Goal: Information Seeking & Learning: Find specific fact

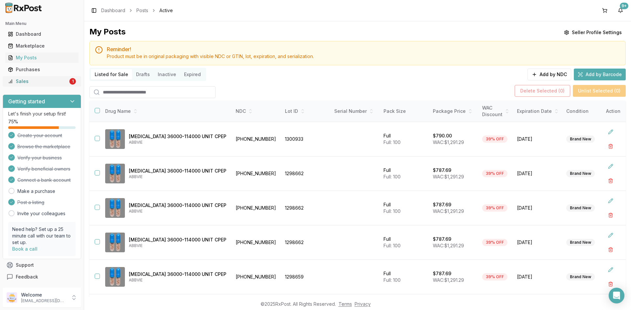
click at [29, 79] on div "Sales" at bounding box center [38, 81] width 60 height 7
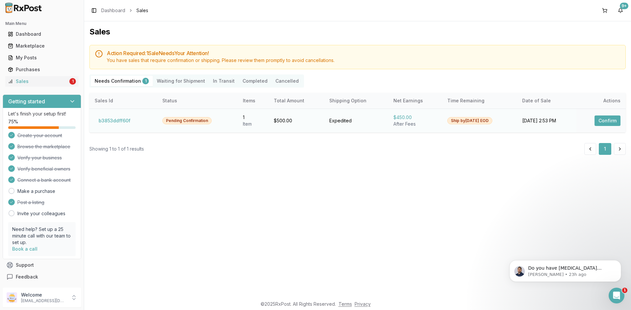
click at [603, 122] on button "Confirm" at bounding box center [607, 121] width 26 height 11
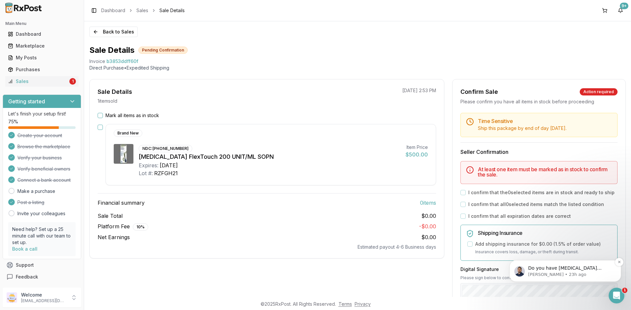
click at [580, 272] on p "Manuel • 23h ago" at bounding box center [570, 275] width 85 height 6
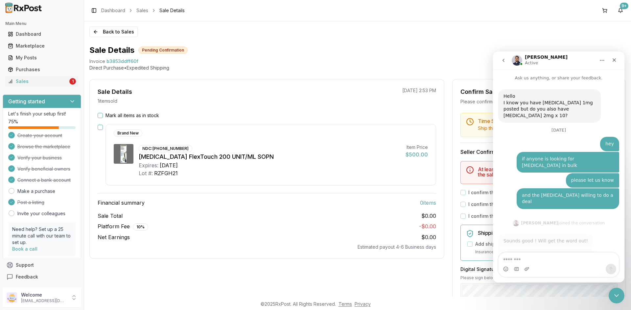
scroll to position [1, 0]
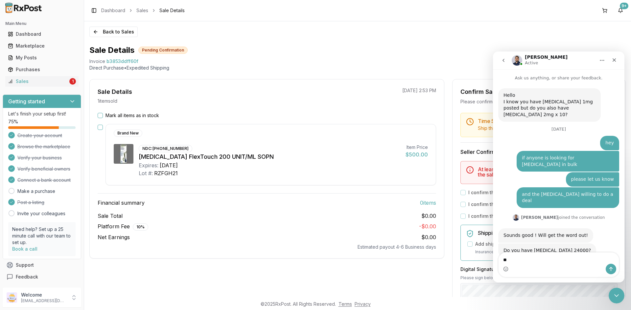
type textarea "**"
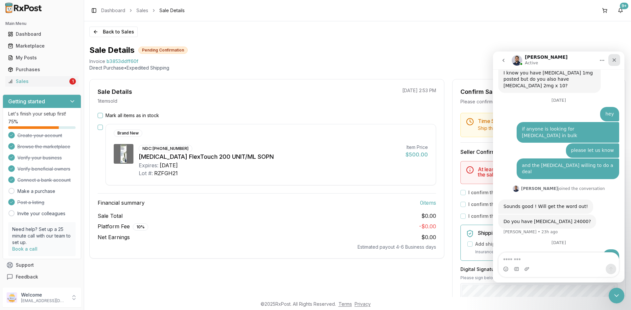
click at [612, 60] on icon "Close" at bounding box center [613, 59] width 5 height 5
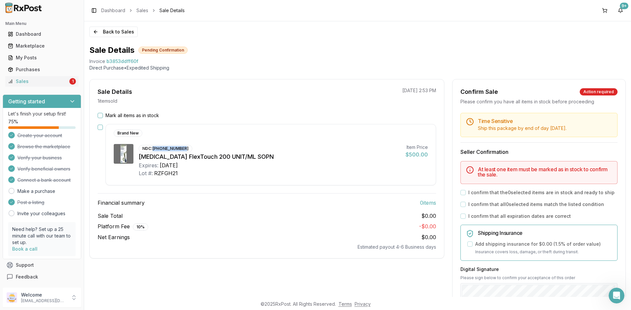
drag, startPoint x: 183, startPoint y: 148, endPoint x: 153, endPoint y: 151, distance: 29.4
click at [153, 151] on div "NDC: 00169-2550-13" at bounding box center [166, 148] width 54 height 7
copy div "[PHONE_NUMBER]"
click at [100, 127] on button "button" at bounding box center [100, 127] width 5 height 5
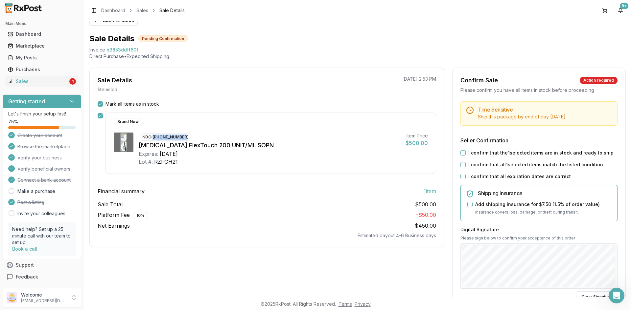
scroll to position [0, 0]
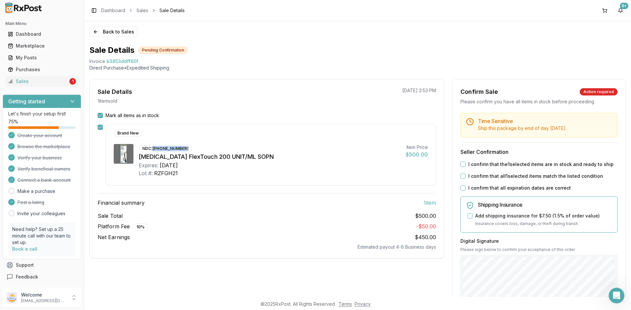
click at [463, 165] on button "I confirm that the 1 selected items are in stock and ready to ship" at bounding box center [462, 164] width 5 height 5
click at [461, 176] on button "I confirm that all 1 selected items match the listed condition" at bounding box center [462, 176] width 5 height 5
click at [461, 190] on button "I confirm that all expiration dates are correct" at bounding box center [462, 188] width 5 height 5
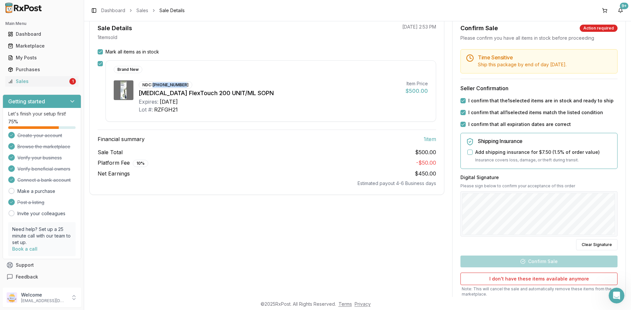
scroll to position [112, 0]
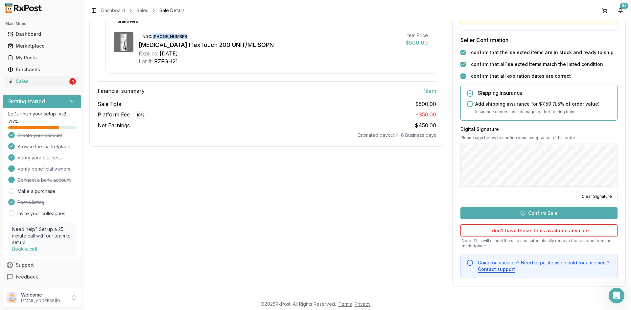
click at [542, 212] on button "Confirm Sale" at bounding box center [538, 214] width 157 height 12
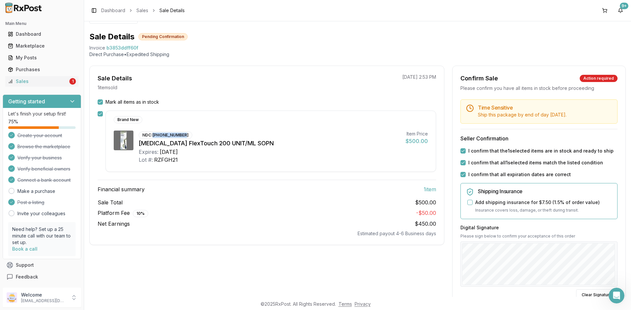
scroll to position [0, 0]
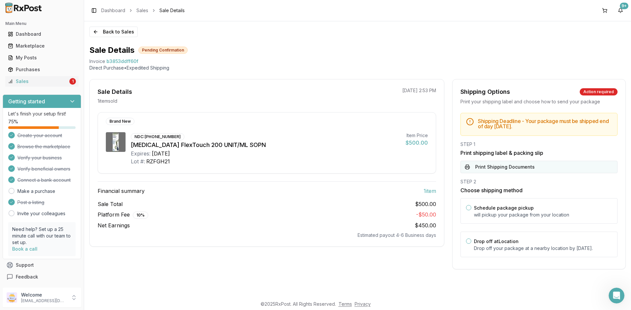
click at [496, 165] on button "Print Shipping Documents" at bounding box center [538, 167] width 157 height 12
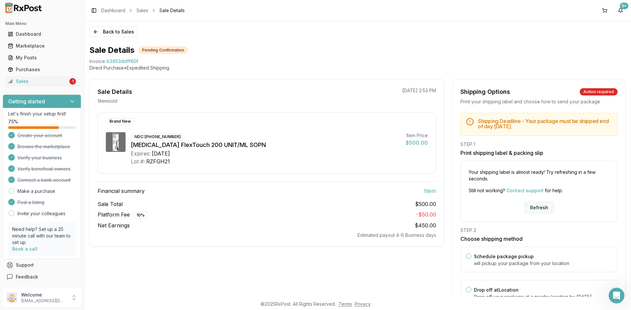
click at [532, 207] on button "Refresh" at bounding box center [538, 208] width 29 height 12
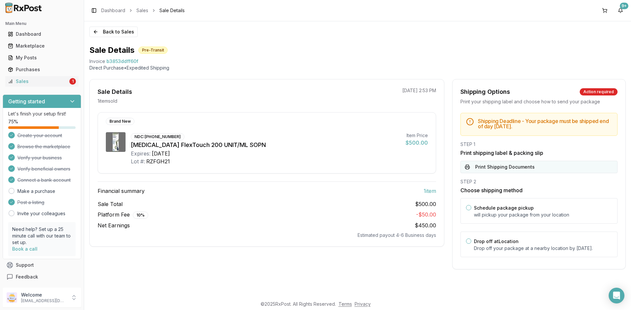
click at [511, 170] on button "Print Shipping Documents" at bounding box center [538, 167] width 157 height 12
click at [40, 83] on div "Sales" at bounding box center [38, 81] width 60 height 7
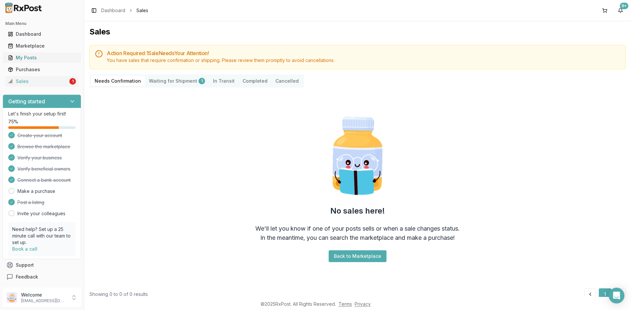
click at [31, 54] on link "My Posts" at bounding box center [41, 58] width 73 height 12
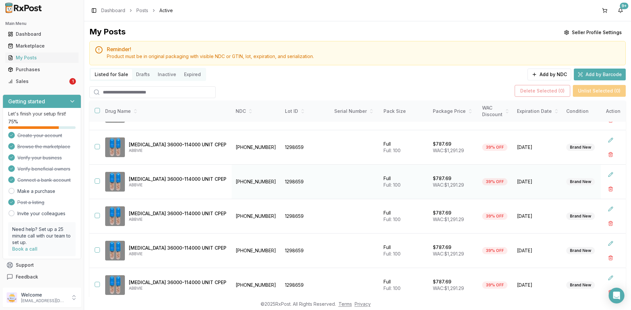
scroll to position [44, 0]
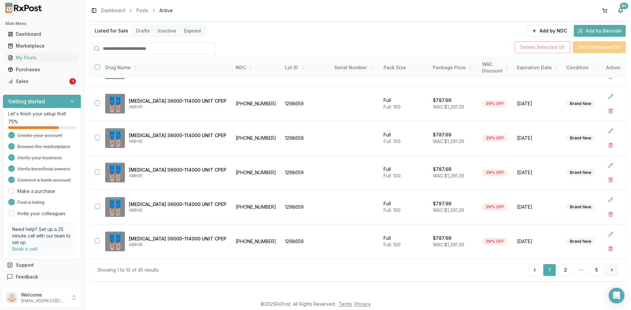
click at [608, 271] on button at bounding box center [612, 270] width 12 height 12
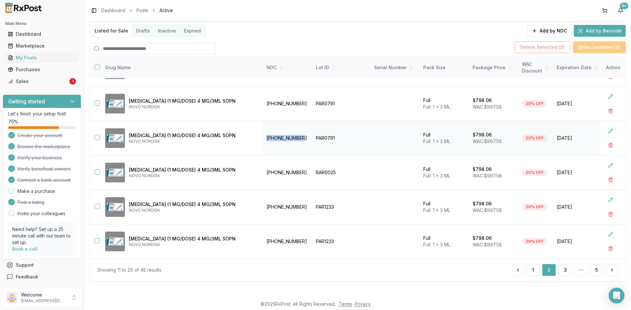
drag, startPoint x: 281, startPoint y: 136, endPoint x: 247, endPoint y: 139, distance: 33.9
click at [262, 139] on td "[PHONE_NUMBER]" at bounding box center [286, 138] width 49 height 34
copy td "[PHONE_NUMBER]"
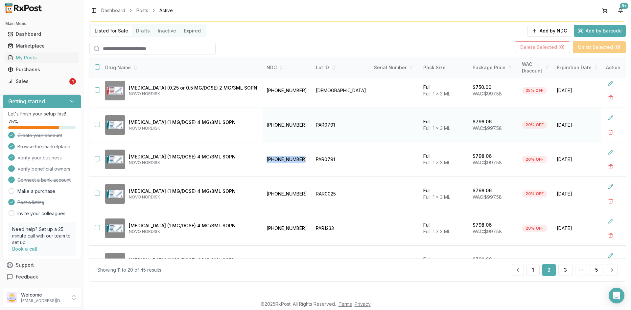
scroll to position [131, 0]
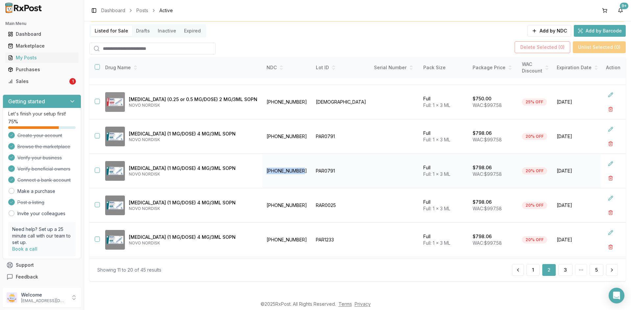
copy td "[PHONE_NUMBER]"
click at [607, 142] on button "button" at bounding box center [610, 144] width 12 height 12
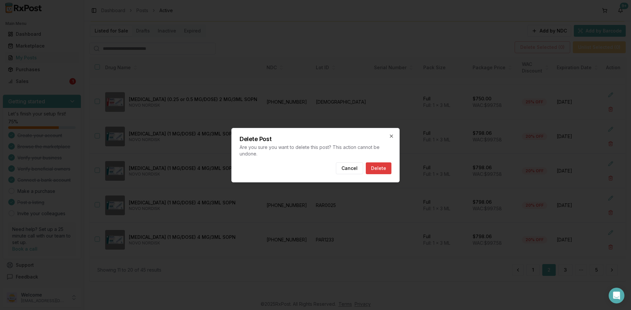
click at [379, 166] on button "Delete" at bounding box center [379, 169] width 26 height 12
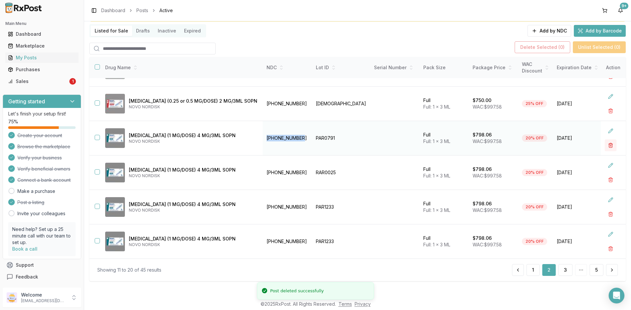
click at [605, 143] on button "button" at bounding box center [610, 146] width 12 height 12
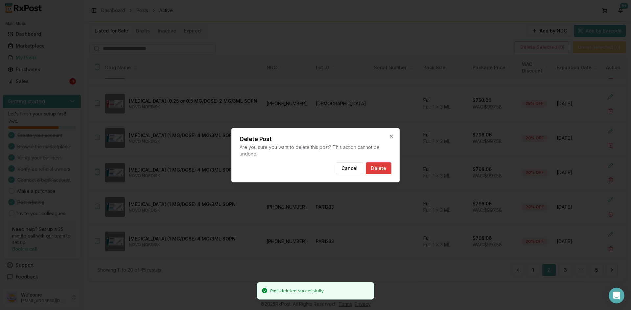
click at [377, 169] on button "Delete" at bounding box center [379, 169] width 26 height 12
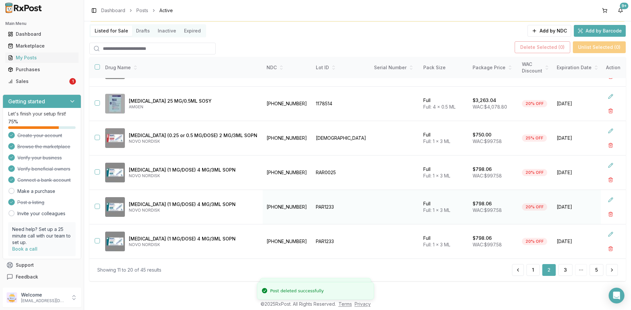
scroll to position [98, 0]
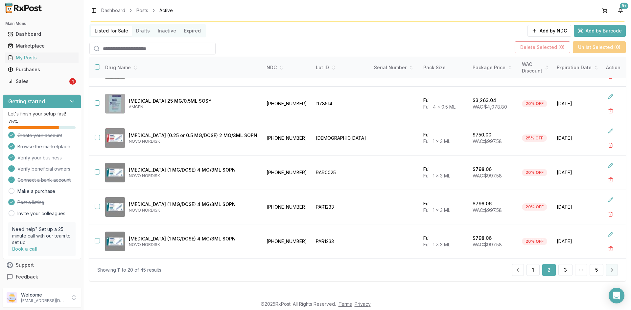
click at [607, 268] on button at bounding box center [612, 270] width 12 height 12
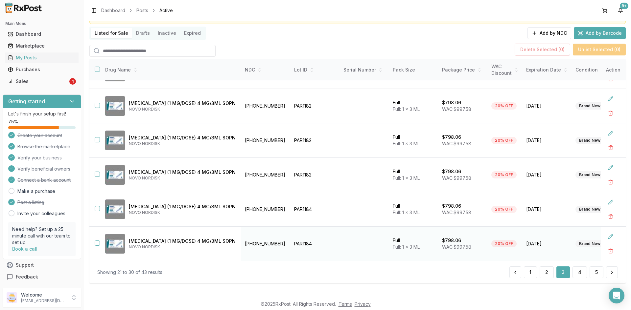
scroll to position [44, 0]
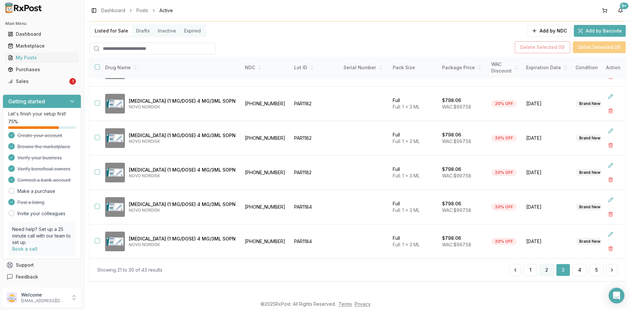
click at [548, 274] on button "2" at bounding box center [546, 270] width 14 height 12
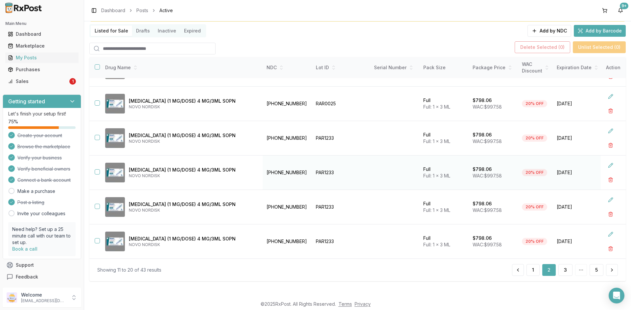
click at [99, 170] on button "button" at bounding box center [97, 172] width 5 height 5
click at [99, 204] on button "button" at bounding box center [97, 206] width 5 height 5
click at [98, 239] on button "button" at bounding box center [97, 241] width 5 height 5
click at [97, 135] on button "button" at bounding box center [97, 137] width 5 height 5
click at [546, 44] on button "Delete Selected ( 4 )" at bounding box center [542, 47] width 56 height 12
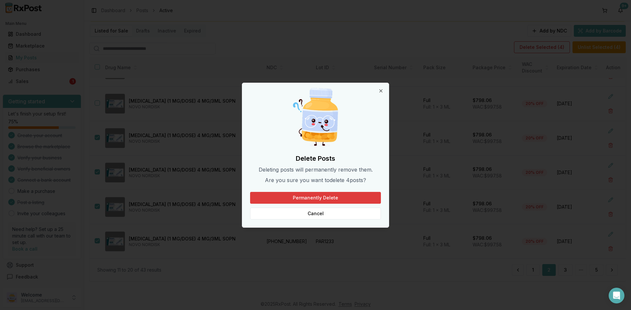
click at [346, 201] on button "Permanently Delete" at bounding box center [315, 198] width 131 height 12
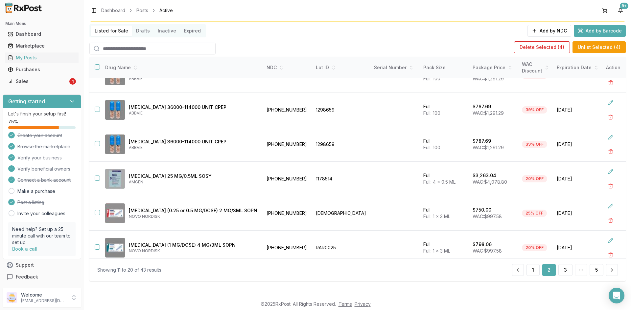
scroll to position [29, 0]
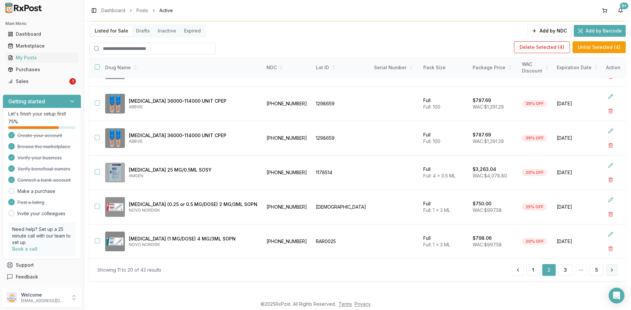
click at [608, 272] on button at bounding box center [612, 270] width 12 height 12
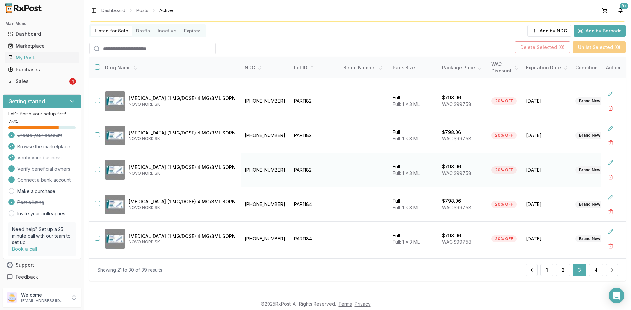
scroll to position [167, 0]
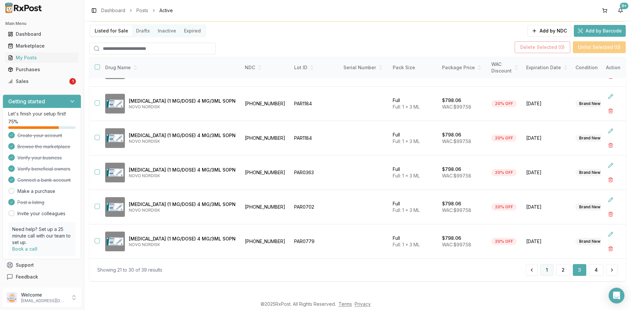
click at [543, 273] on button "1" at bounding box center [546, 270] width 13 height 12
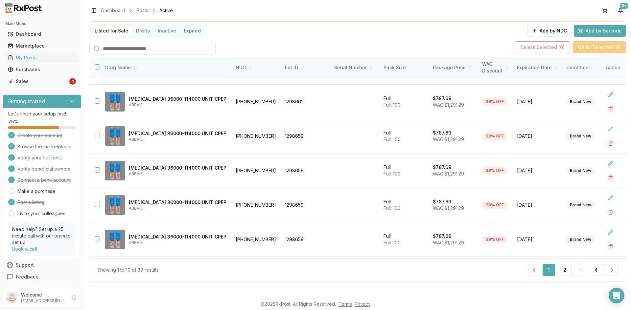
scroll to position [35, 0]
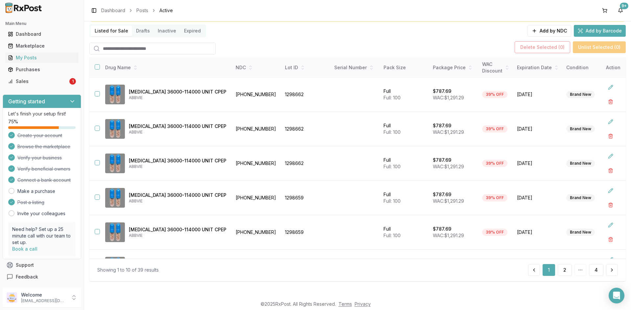
click at [138, 51] on input "search" at bounding box center [152, 49] width 126 height 12
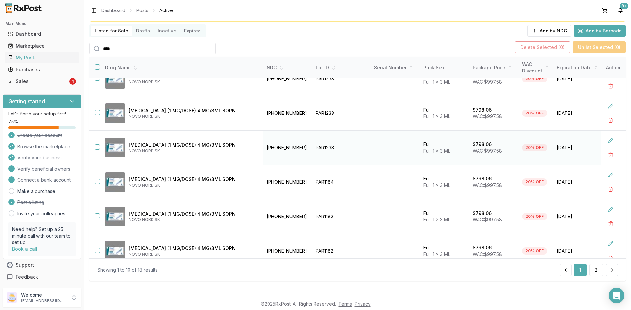
scroll to position [167, 0]
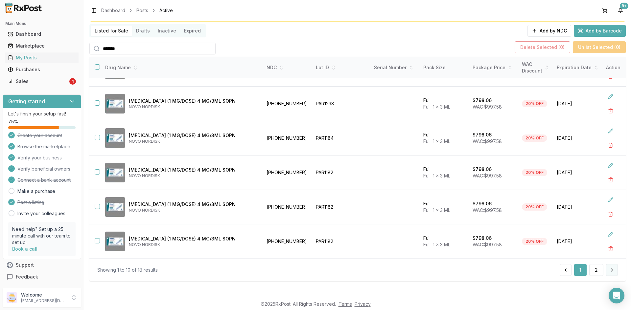
type input "*******"
click at [610, 269] on button at bounding box center [612, 270] width 12 height 12
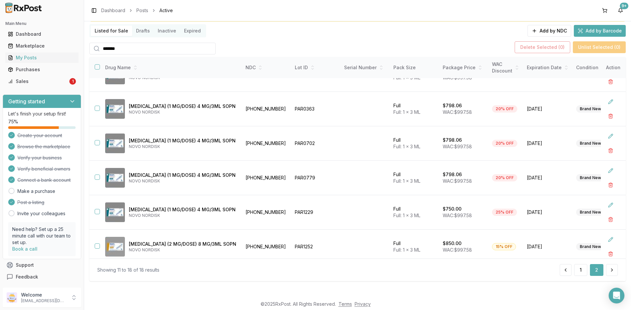
scroll to position [98, 0]
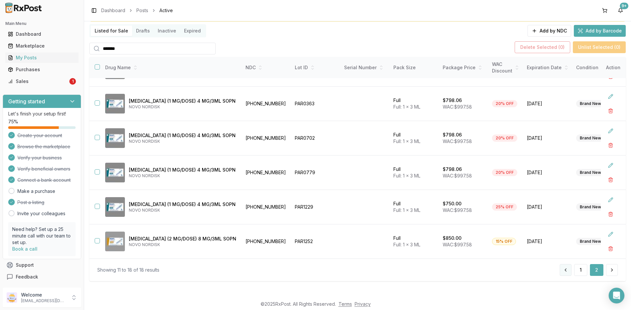
click at [565, 270] on button at bounding box center [565, 270] width 12 height 12
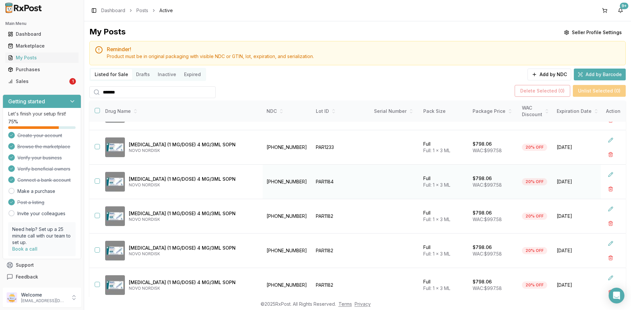
scroll to position [66, 0]
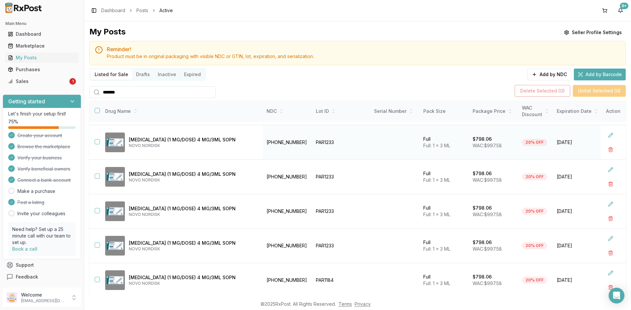
click at [98, 143] on button "button" at bounding box center [97, 141] width 5 height 5
click at [98, 175] on button "button" at bounding box center [97, 176] width 5 height 5
click at [97, 212] on button "button" at bounding box center [97, 210] width 5 height 5
click at [97, 246] on button "button" at bounding box center [97, 245] width 5 height 5
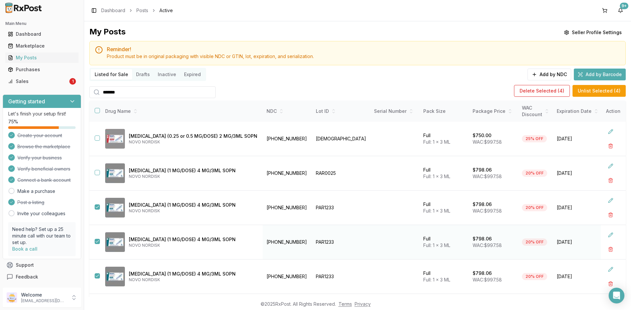
scroll to position [0, 0]
click at [555, 92] on button "Delete Selected ( 4 )" at bounding box center [542, 91] width 56 height 12
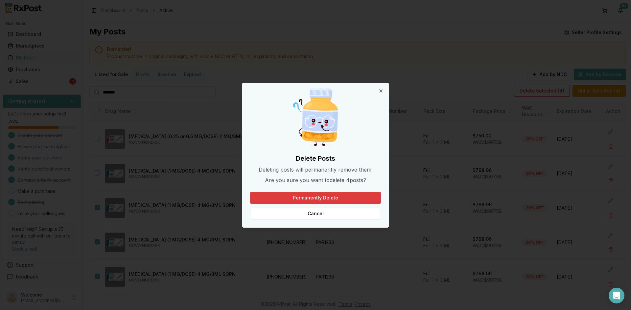
click at [337, 201] on button "Permanently Delete" at bounding box center [315, 198] width 131 height 12
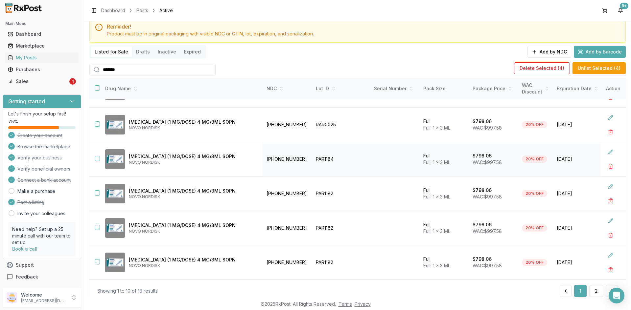
scroll to position [44, 0]
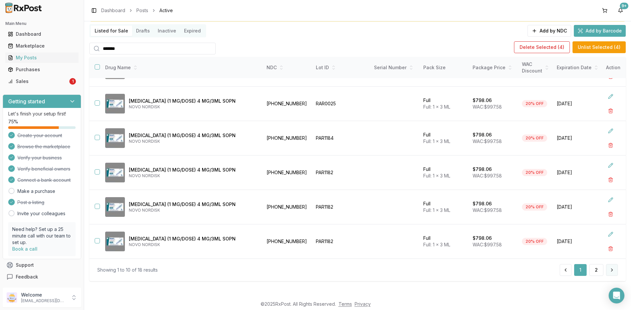
click at [606, 273] on button at bounding box center [612, 270] width 12 height 12
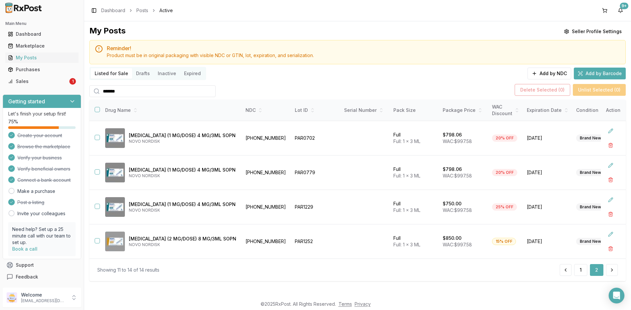
scroll to position [4, 0]
drag, startPoint x: 250, startPoint y: 136, endPoint x: 226, endPoint y: 136, distance: 23.7
click at [241, 136] on td "[PHONE_NUMBER]" at bounding box center [265, 138] width 49 height 34
copy td "[PHONE_NUMBER]"
click at [37, 45] on div "Marketplace" at bounding box center [42, 46] width 68 height 7
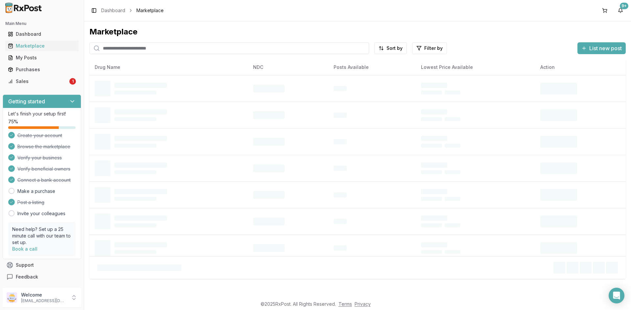
paste input "**********"
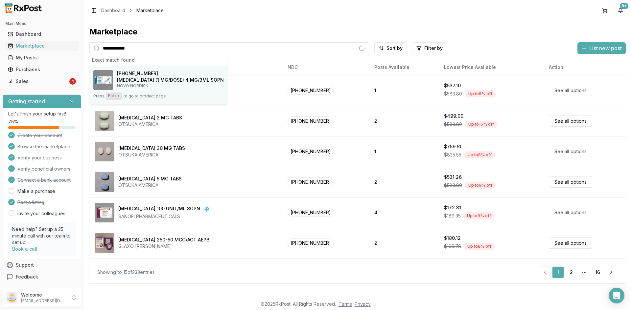
type input "**********"
click at [168, 81] on h4 "[MEDICAL_DATA] (1 MG/DOSE) 4 MG/3ML SOPN" at bounding box center [170, 80] width 107 height 7
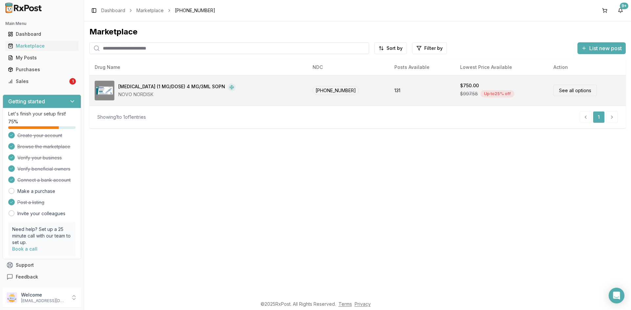
click at [209, 92] on div "NOVO NORDISK" at bounding box center [176, 94] width 117 height 7
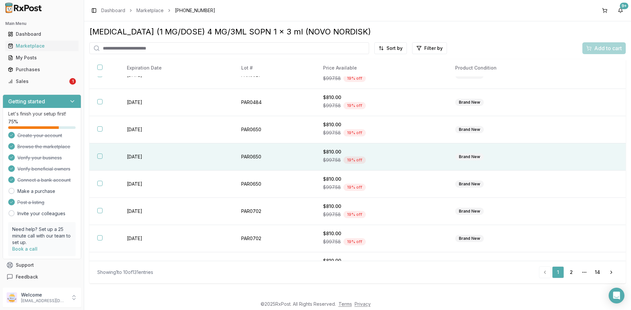
scroll to position [88, 0]
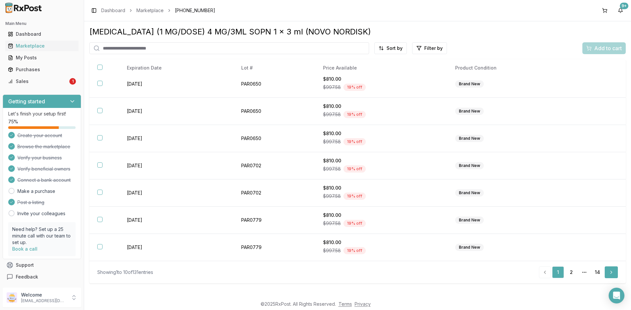
click at [613, 272] on link "Next" at bounding box center [610, 273] width 13 height 12
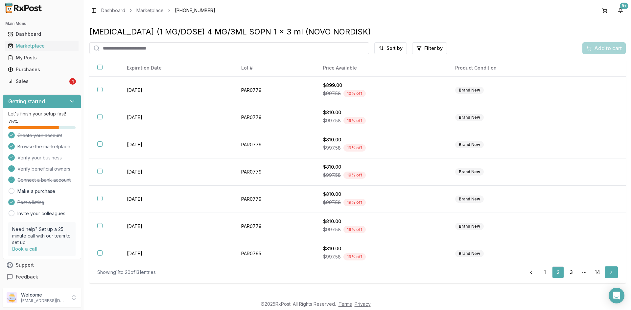
click at [613, 272] on link "Next" at bounding box center [610, 273] width 13 height 12
click at [612, 272] on link "Next" at bounding box center [610, 273] width 13 height 12
click at [611, 273] on link "Next" at bounding box center [610, 273] width 13 height 12
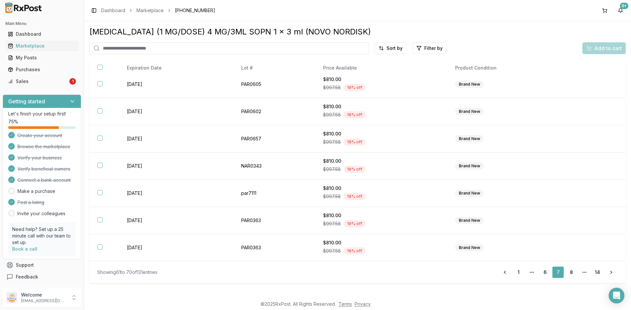
scroll to position [88, 0]
click at [601, 274] on link "14" at bounding box center [597, 273] width 12 height 12
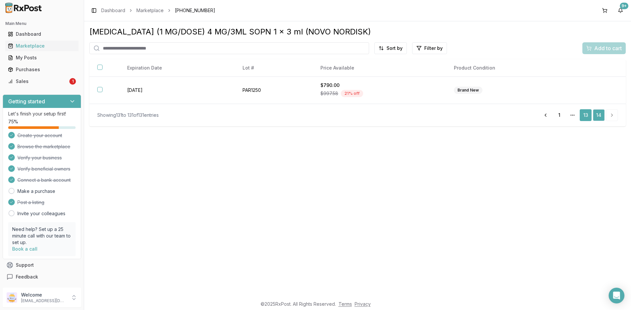
click at [586, 115] on link "13" at bounding box center [586, 115] width 12 height 12
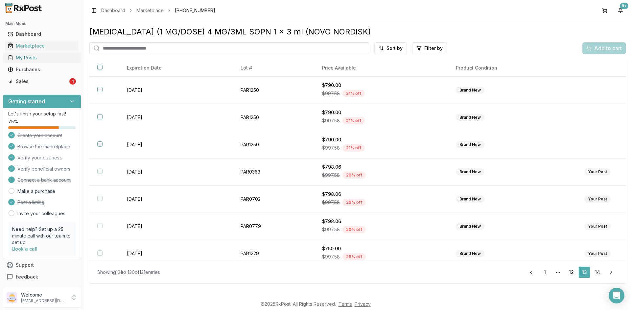
click at [26, 58] on div "My Posts" at bounding box center [42, 58] width 68 height 7
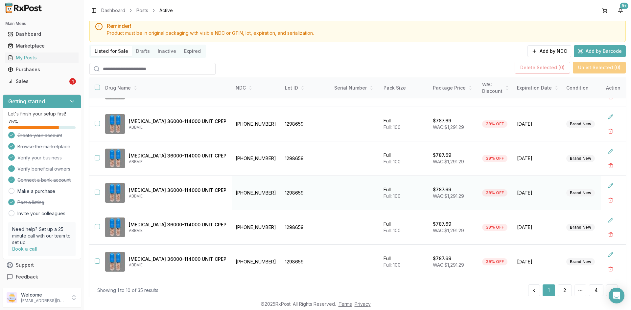
scroll to position [44, 0]
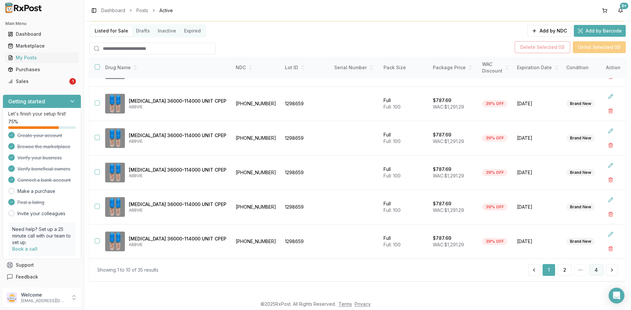
click at [590, 269] on button "4" at bounding box center [596, 270] width 14 height 12
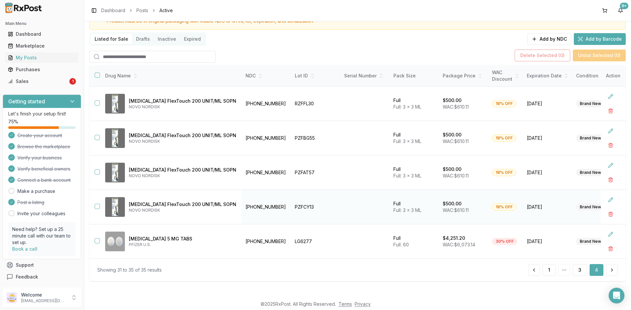
scroll to position [38, 0]
drag, startPoint x: 257, startPoint y: 205, endPoint x: 223, endPoint y: 204, distance: 34.2
click at [241, 204] on td "[PHONE_NUMBER]" at bounding box center [265, 207] width 49 height 34
copy td "[PHONE_NUMBER]"
click at [579, 272] on button "3" at bounding box center [580, 270] width 14 height 12
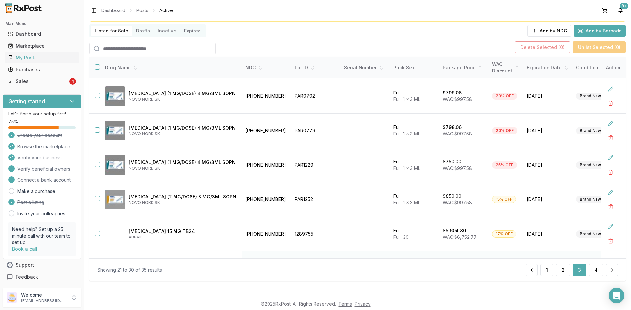
scroll to position [167, 0]
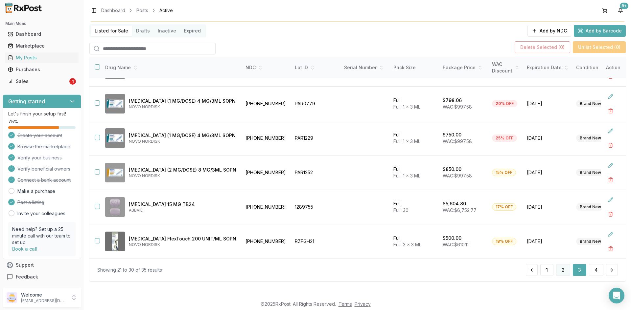
click at [562, 271] on button "2" at bounding box center [563, 270] width 14 height 12
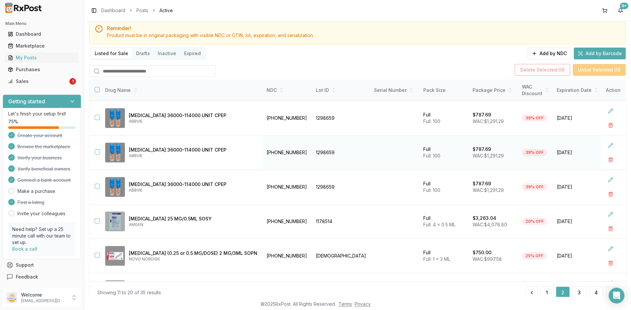
scroll to position [11, 0]
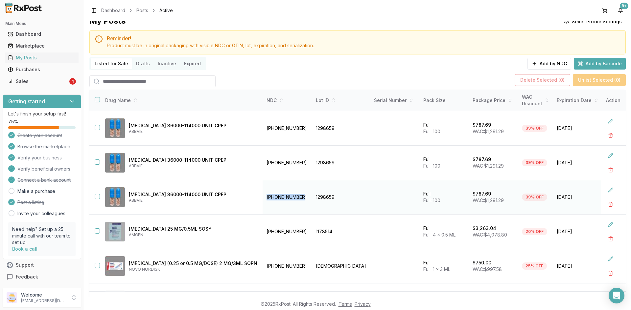
drag, startPoint x: 279, startPoint y: 197, endPoint x: 248, endPoint y: 194, distance: 31.0
click at [262, 194] on td "[PHONE_NUMBER]" at bounding box center [286, 197] width 49 height 34
copy td "[PHONE_NUMBER]"
click at [35, 48] on div "Marketplace" at bounding box center [42, 46] width 68 height 7
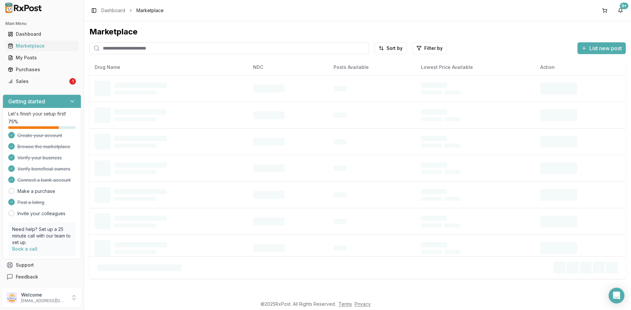
click at [104, 49] on input "search" at bounding box center [229, 48] width 280 height 12
paste input "**********"
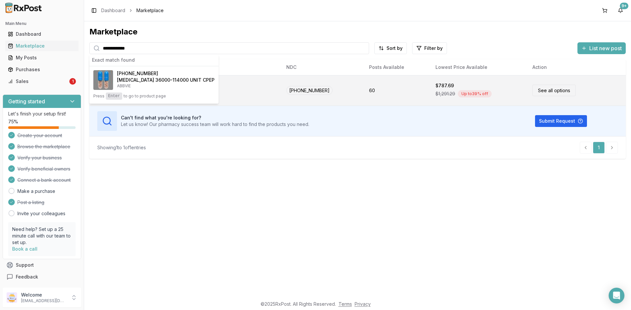
type input "**********"
click at [598, 90] on td "See all options" at bounding box center [576, 90] width 99 height 31
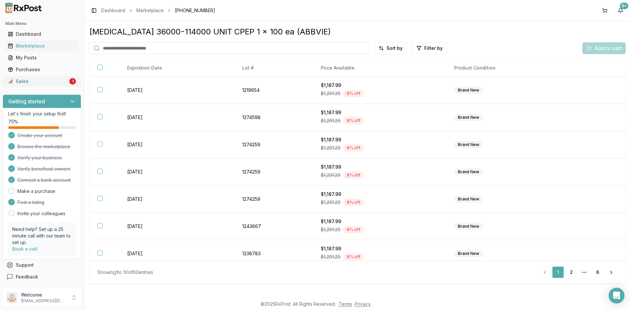
click at [31, 82] on div "Sales" at bounding box center [38, 81] width 60 height 7
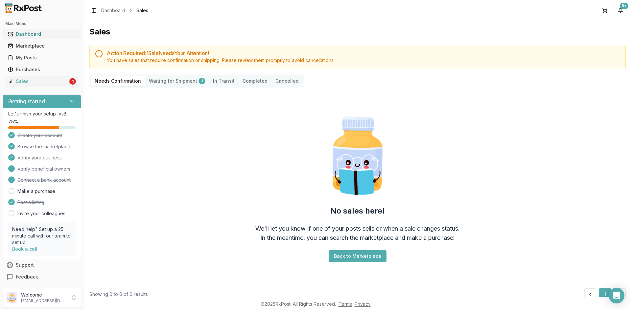
click at [40, 35] on div "Dashboard" at bounding box center [42, 34] width 68 height 7
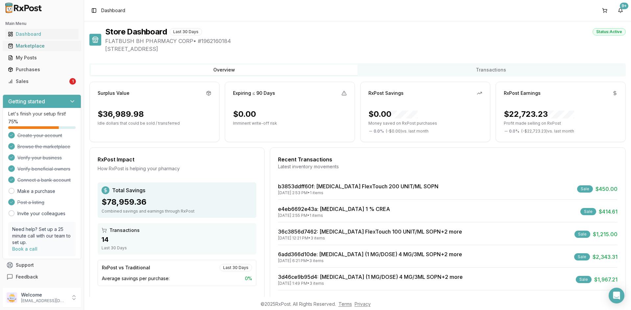
click at [37, 44] on div "Marketplace" at bounding box center [42, 46] width 68 height 7
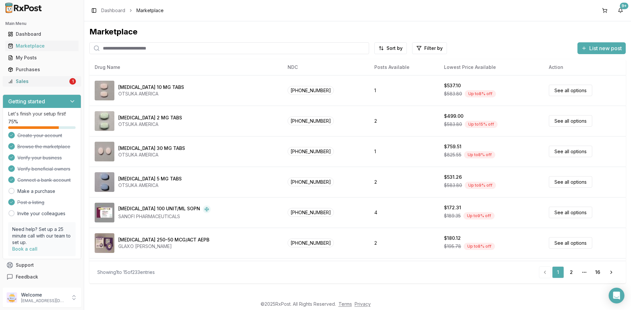
click at [18, 84] on div "Sales" at bounding box center [38, 81] width 60 height 7
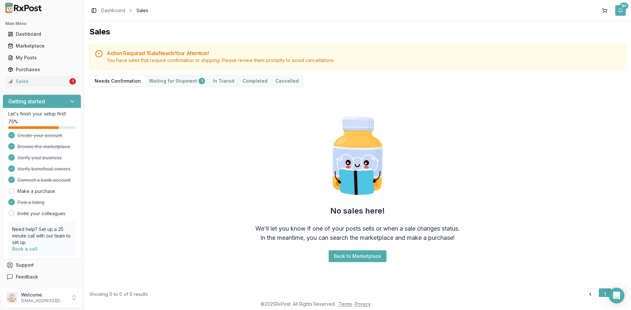
click at [621, 9] on button "9+" at bounding box center [620, 10] width 11 height 11
